Goal: Task Accomplishment & Management: Manage account settings

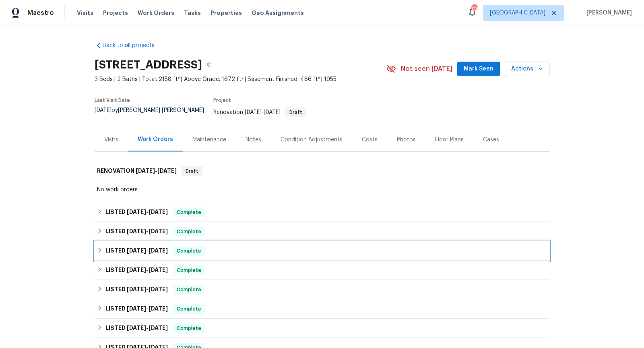
click at [256, 252] on div "LISTED 9/18/25 - 9/23/25 Complete" at bounding box center [322, 250] width 455 height 19
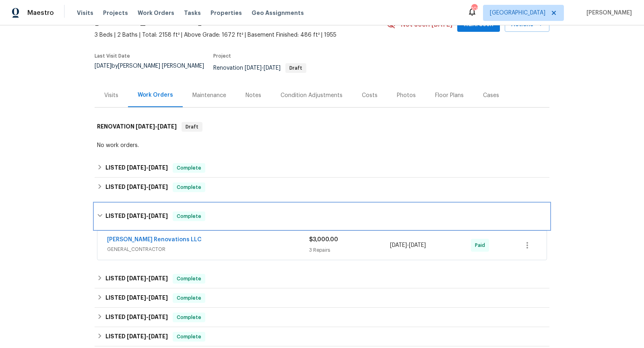
scroll to position [54, 0]
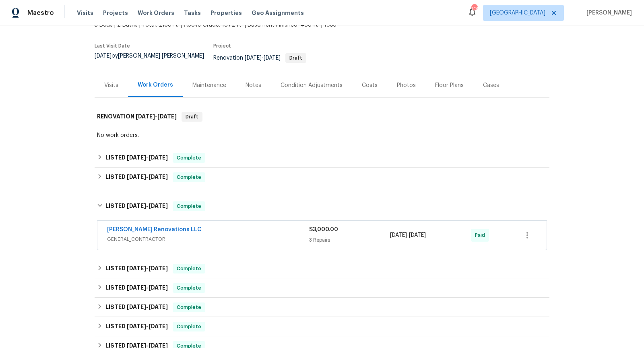
click at [251, 235] on span "GENERAL_CONTRACTOR" at bounding box center [208, 239] width 202 height 8
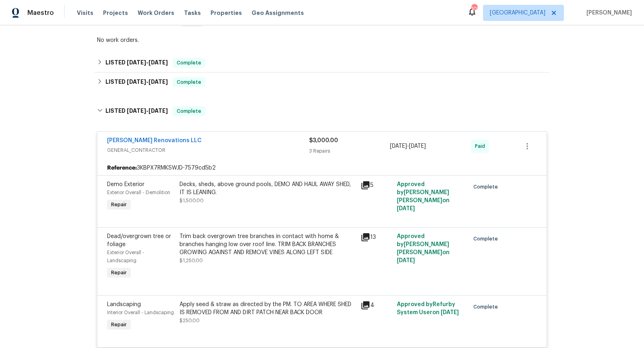
scroll to position [150, 0]
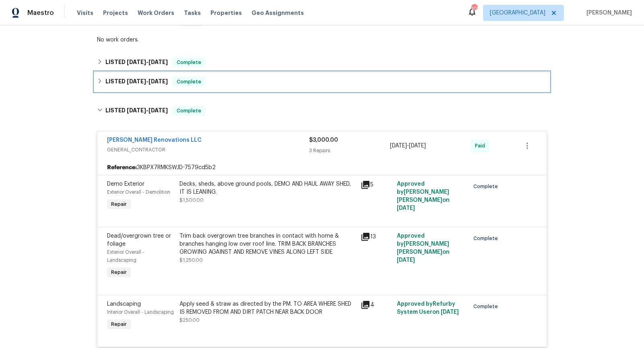
click at [259, 82] on div "LISTED 9/18/25 - 9/23/25 Complete" at bounding box center [322, 81] width 455 height 19
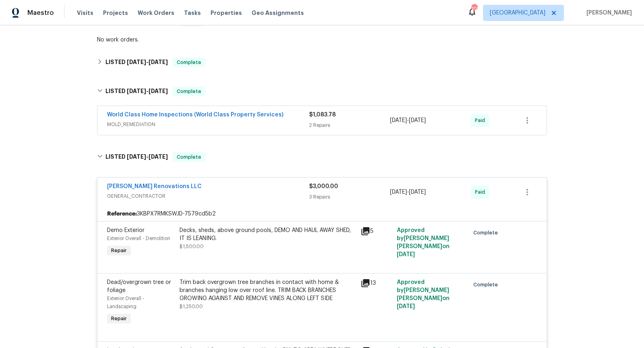
click at [277, 126] on div "World Class Home Inspections (World Class Property Services) MOLD_REMEDIATION $…" at bounding box center [322, 120] width 450 height 29
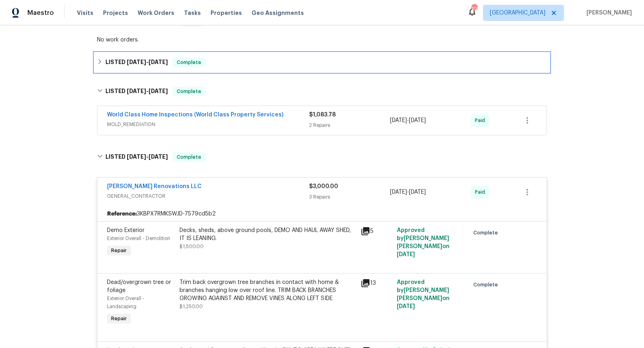
click at [276, 53] on div "LISTED 9/25/25 - 10/2/25 Complete" at bounding box center [322, 62] width 455 height 19
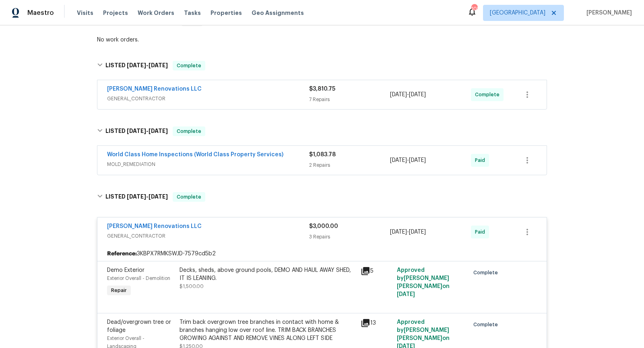
click at [263, 95] on span "GENERAL_CONTRACTOR" at bounding box center [208, 99] width 202 height 8
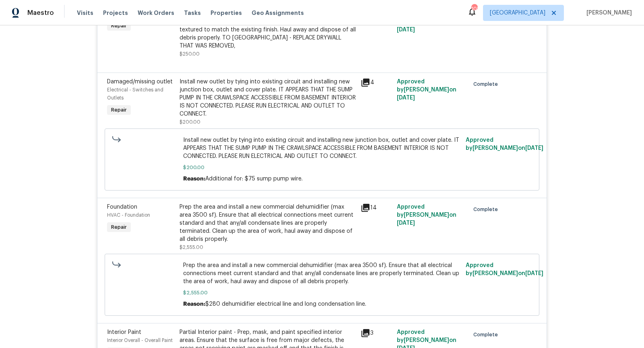
scroll to position [537, 0]
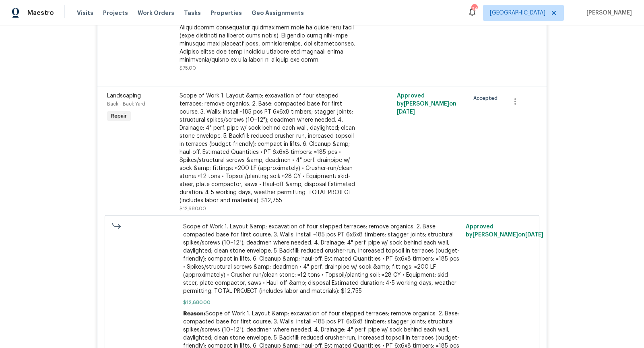
scroll to position [309, 0]
